Goal: Check status: Check status

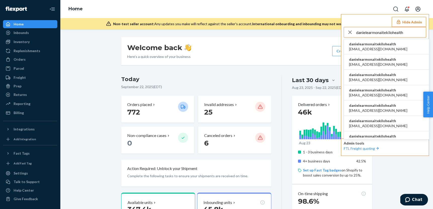
type input "danielearmonaitekilohealth"
click at [369, 44] on span "danielearmonaitekilohealth" at bounding box center [378, 43] width 58 height 5
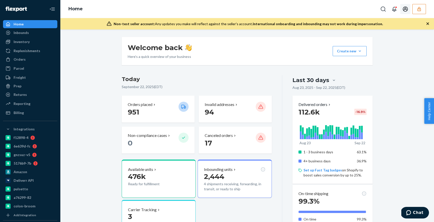
click at [419, 10] on icon "button" at bounding box center [418, 9] width 5 height 5
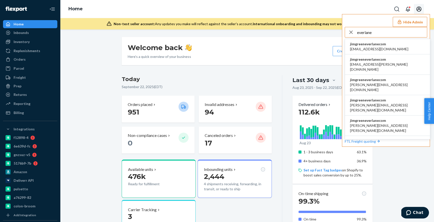
type input "everlane"
click at [377, 47] on span "[EMAIL_ADDRESS][DOMAIN_NAME]" at bounding box center [379, 49] width 58 height 5
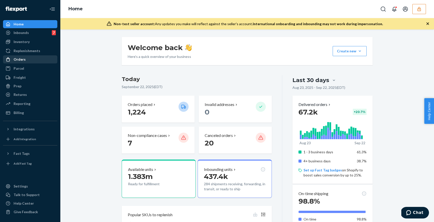
click at [28, 63] on link "Orders" at bounding box center [30, 59] width 54 height 8
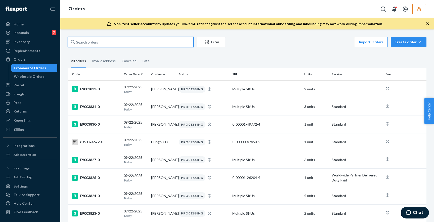
click at [111, 39] on input "text" at bounding box center [131, 42] width 126 height 10
paste input "E18323"
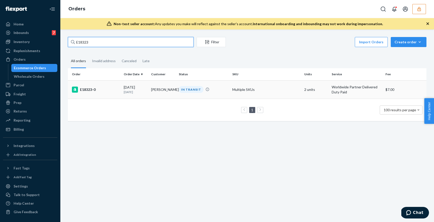
type input "E18323"
click at [109, 92] on div "E18323-0" at bounding box center [96, 89] width 48 height 6
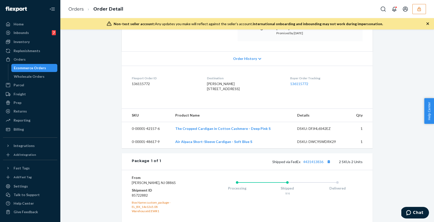
scroll to position [96, 0]
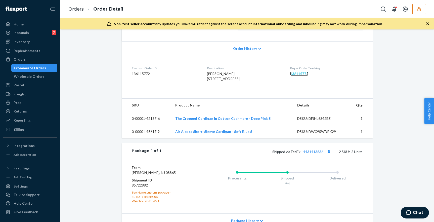
click at [298, 73] on link "136115772" at bounding box center [299, 73] width 18 height 4
click at [321, 154] on link "4431413836" at bounding box center [313, 151] width 20 height 4
